Goal: Information Seeking & Learning: Find specific fact

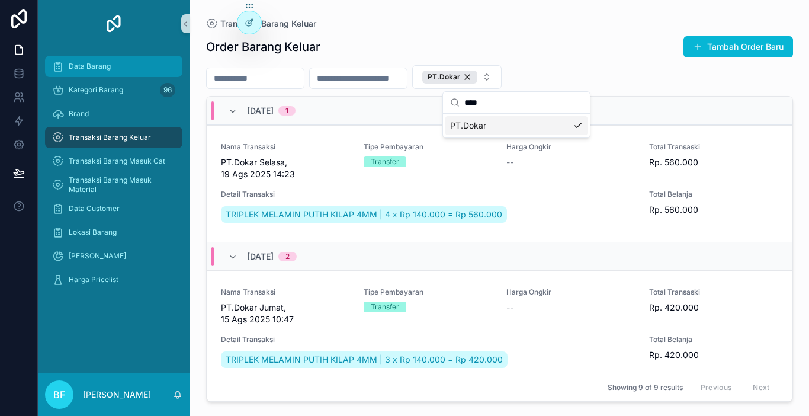
click at [136, 60] on div "Data Barang" at bounding box center [113, 66] width 123 height 19
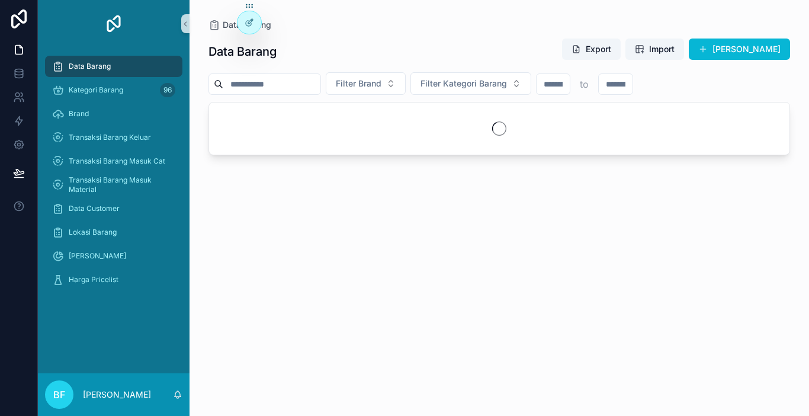
drag, startPoint x: 239, startPoint y: 85, endPoint x: 290, endPoint y: 87, distance: 51.6
click at [258, 86] on input "scrollable content" at bounding box center [271, 84] width 97 height 17
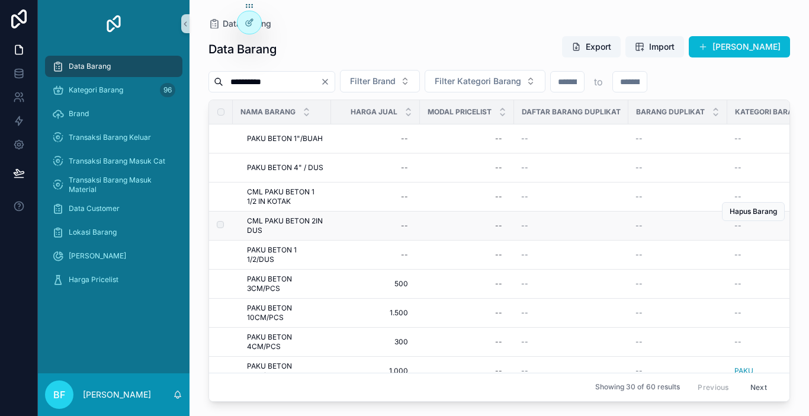
type input "**********"
drag, startPoint x: 246, startPoint y: 213, endPoint x: 283, endPoint y: 237, distance: 43.5
click at [283, 237] on td "CML PAKU BETON 2IN DUS CML PAKU BETON 2IN DUS" at bounding box center [282, 225] width 98 height 29
copy span "CML PAKU BETON 2IN DUS"
click at [129, 174] on link "Transaksi Barang Masuk Material" at bounding box center [113, 184] width 137 height 21
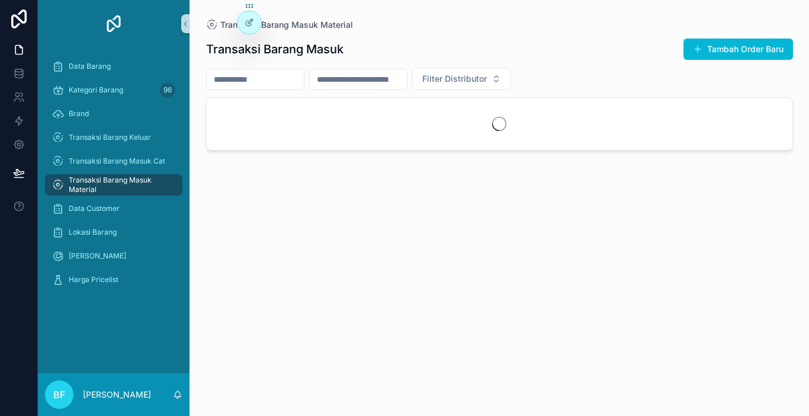
click at [239, 78] on input "scrollable content" at bounding box center [255, 79] width 97 height 17
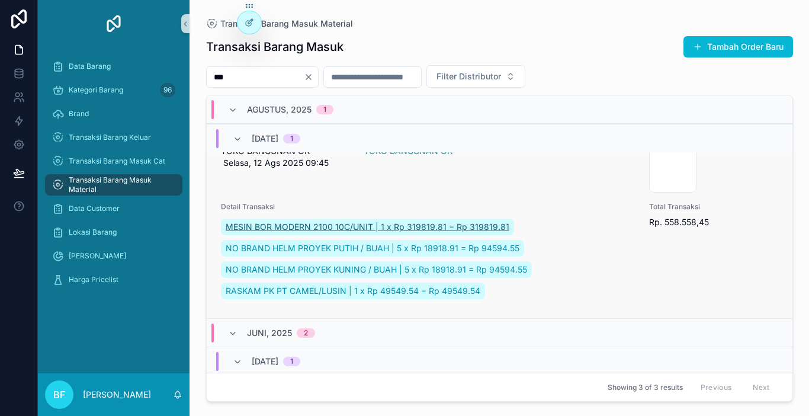
scroll to position [59, 0]
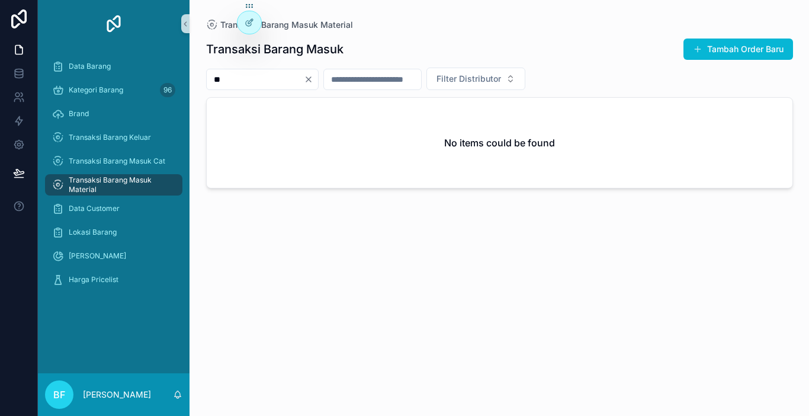
type input "*"
type input "***"
click at [313, 80] on icon "Clear" at bounding box center [308, 79] width 9 height 9
click at [487, 82] on span "Filter Distributor" at bounding box center [454, 79] width 65 height 12
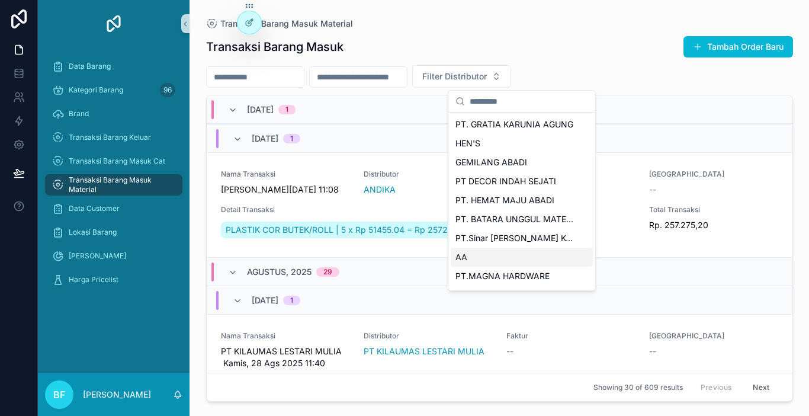
scroll to position [59, 0]
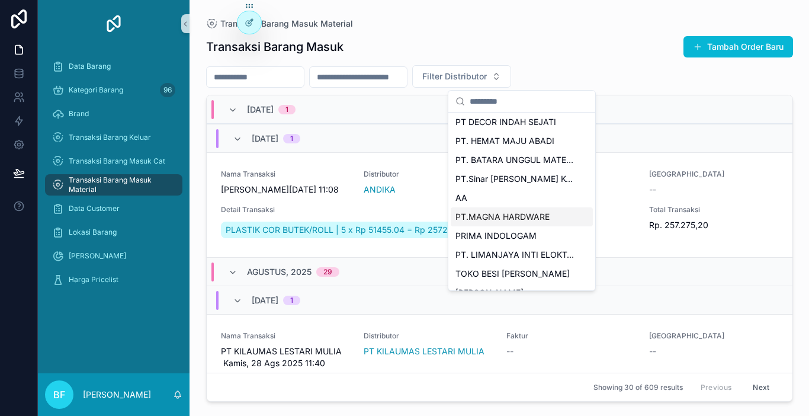
click at [510, 216] on span "PT.MAGNA HARDWARE" at bounding box center [503, 217] width 94 height 12
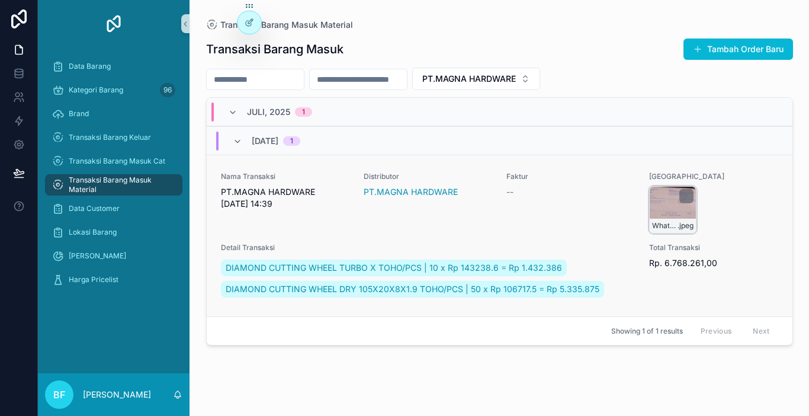
click at [666, 203] on div "WhatsApp-Image-2025-07-03-at-14.39.02 .jpeg" at bounding box center [672, 209] width 47 height 47
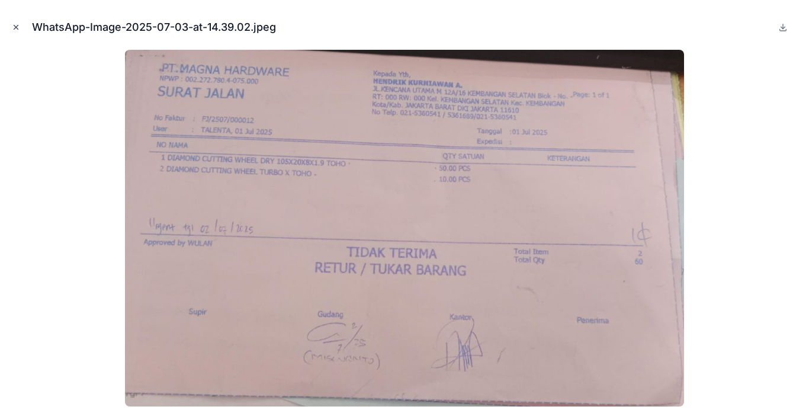
click at [16, 30] on icon "Close modal" at bounding box center [16, 27] width 8 height 8
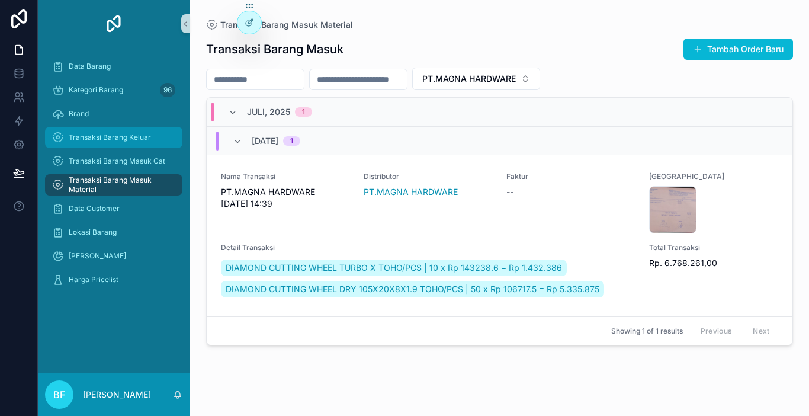
click at [139, 139] on span "Transaksi Barang Keluar" at bounding box center [110, 137] width 82 height 9
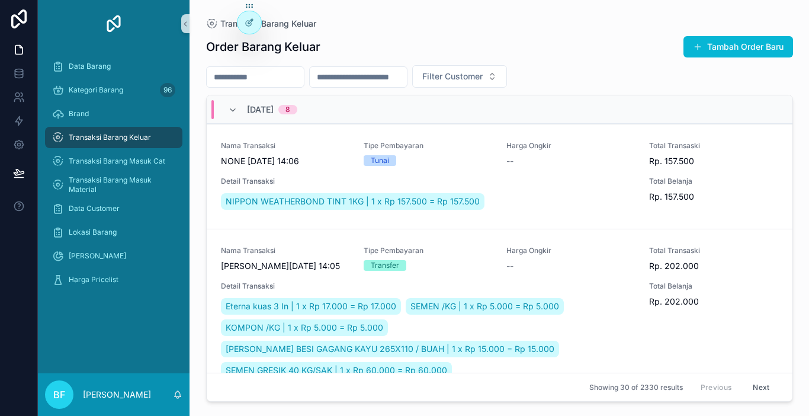
click at [280, 82] on input "scrollable content" at bounding box center [255, 77] width 97 height 17
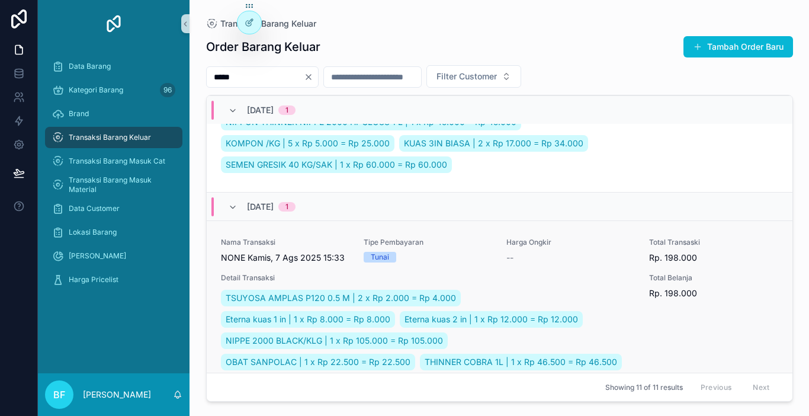
scroll to position [355, 0]
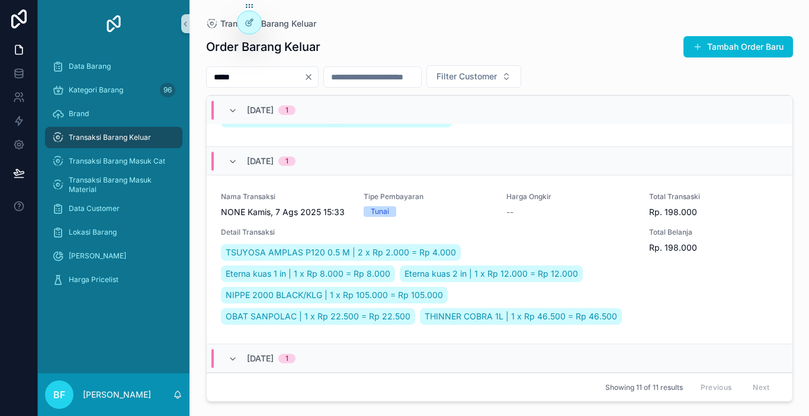
type input "*****"
click at [132, 159] on span "Transaksi Barang Masuk Cat" at bounding box center [117, 160] width 97 height 9
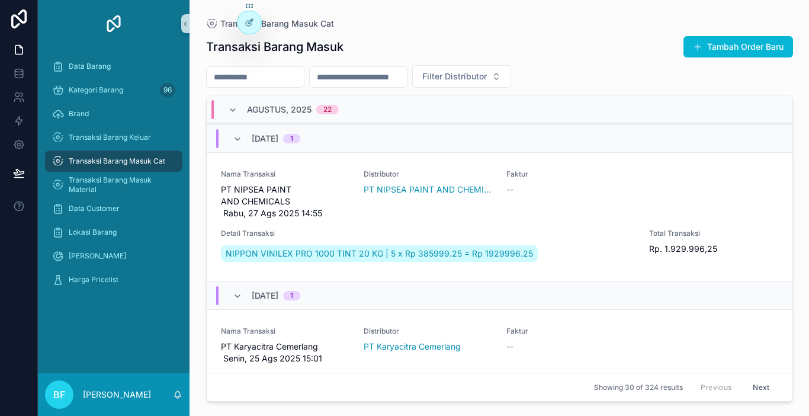
click at [266, 75] on input "scrollable content" at bounding box center [255, 77] width 97 height 17
click at [487, 71] on span "Filter Distributor" at bounding box center [454, 76] width 65 height 12
type input "***"
click at [488, 127] on span "PT NIPSEA PAINT AND CHEMICALS" at bounding box center [515, 124] width 118 height 12
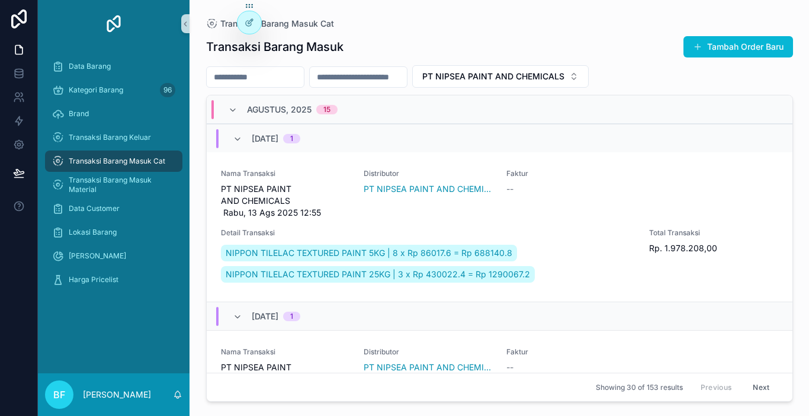
scroll to position [1244, 0]
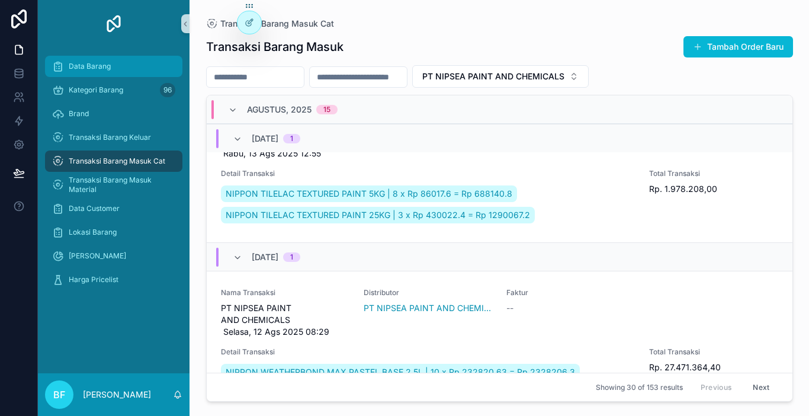
click at [132, 68] on div "Data Barang" at bounding box center [113, 66] width 123 height 19
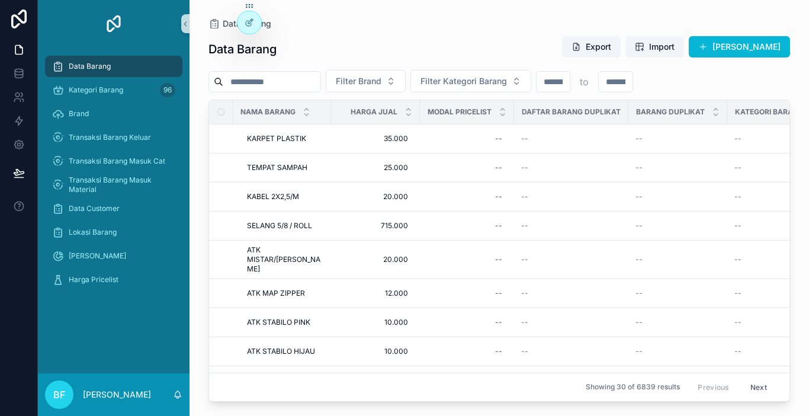
drag, startPoint x: 275, startPoint y: 86, endPoint x: 292, endPoint y: 82, distance: 17.0
click at [278, 86] on input "scrollable content" at bounding box center [271, 81] width 97 height 17
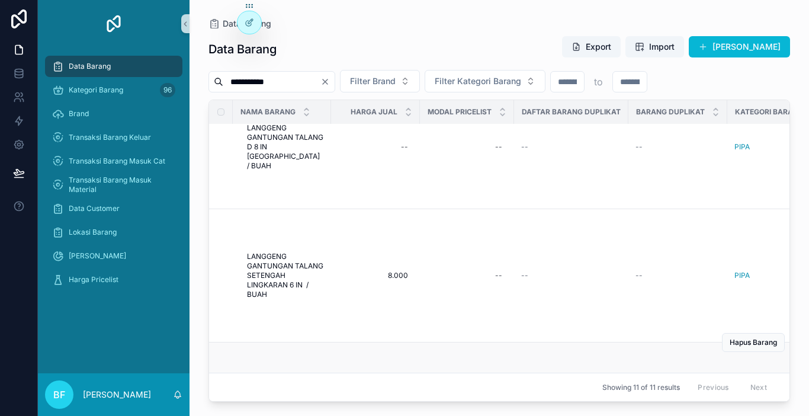
scroll to position [118, 0]
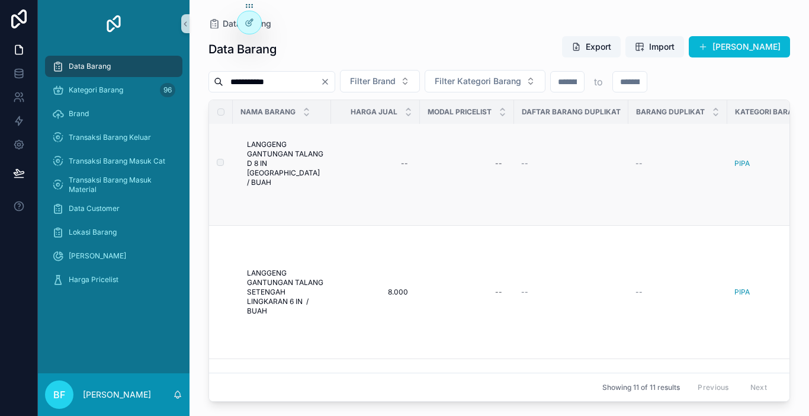
type input "**********"
drag, startPoint x: 244, startPoint y: 151, endPoint x: 327, endPoint y: 179, distance: 87.5
click at [327, 179] on td "LANGGENG GANTUNGAN TALANG D 8 IN KOTAK / BUAH LANGGENG GANTUNGAN TALANG D 8 IN …" at bounding box center [282, 164] width 98 height 124
copy span "LANGGENG GANTUNGAN TALANG D 8 IN KOTAK / BUAH"
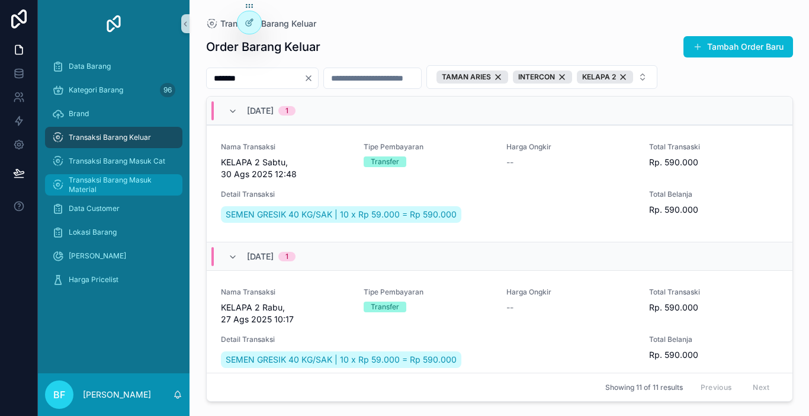
click at [131, 180] on span "Transaksi Barang Masuk Material" at bounding box center [120, 184] width 102 height 19
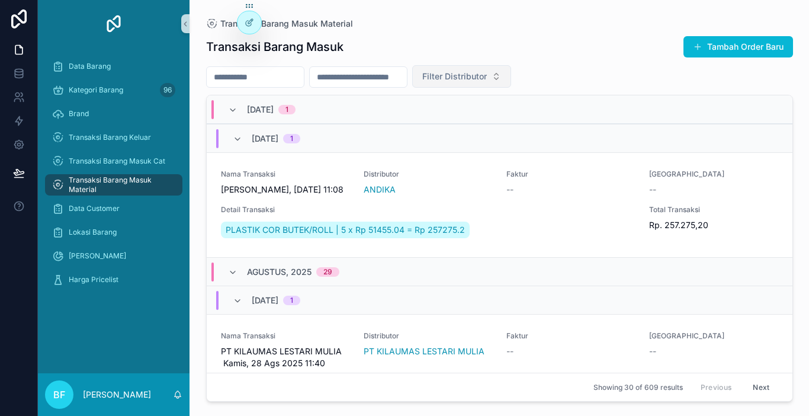
click at [487, 82] on span "Filter Distributor" at bounding box center [454, 76] width 65 height 12
type input "****"
click at [495, 123] on span "PT.MAGNA HARDWARE" at bounding box center [503, 124] width 94 height 12
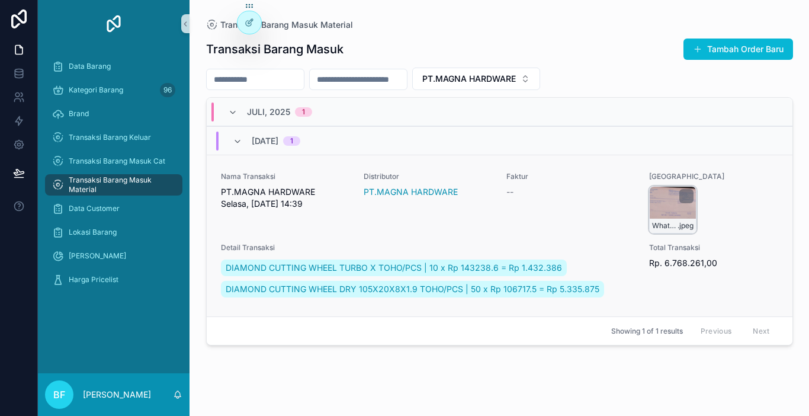
click at [668, 216] on div "WhatsApp-Image-2025-07-03-at-14.39.02 .jpeg" at bounding box center [672, 209] width 47 height 47
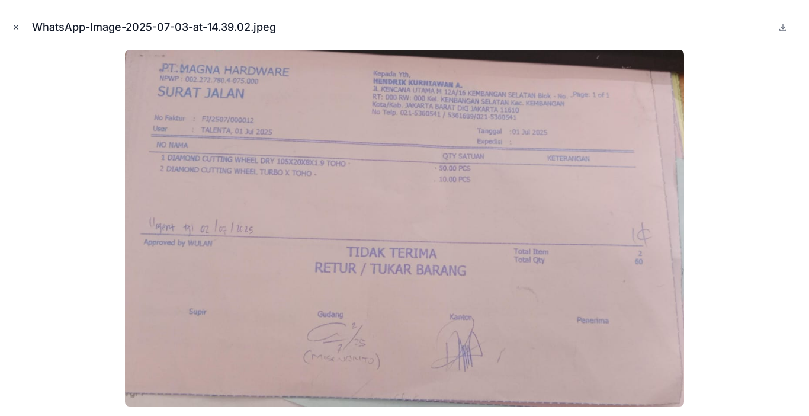
click at [12, 24] on icon "Close modal" at bounding box center [16, 27] width 8 height 8
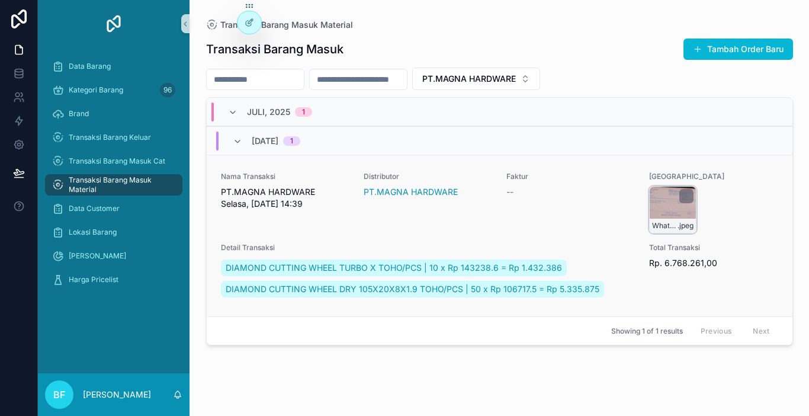
click at [674, 201] on div "WhatsApp-Image-2025-07-03-at-14.39.02 .jpeg" at bounding box center [672, 209] width 47 height 47
